Goal: Task Accomplishment & Management: Manage account settings

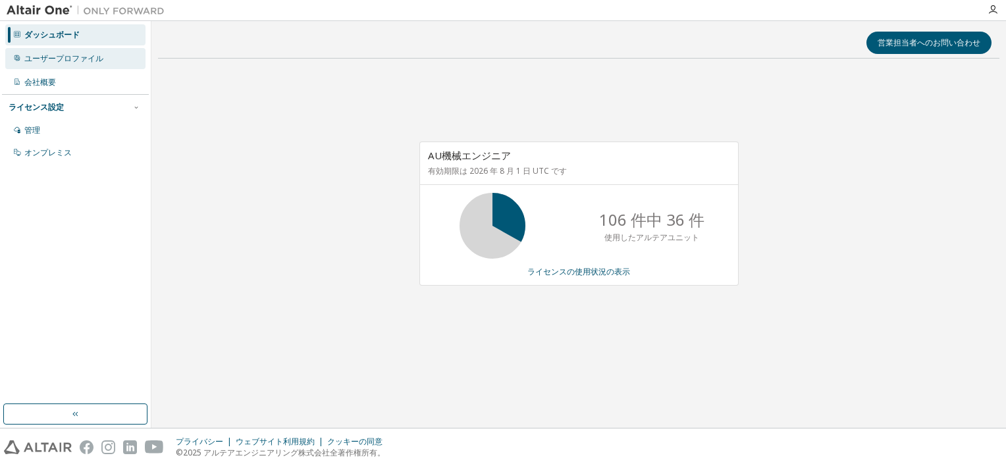
click at [70, 58] on div "ユーザープロファイル" at bounding box center [63, 58] width 79 height 11
